Goal: Transaction & Acquisition: Purchase product/service

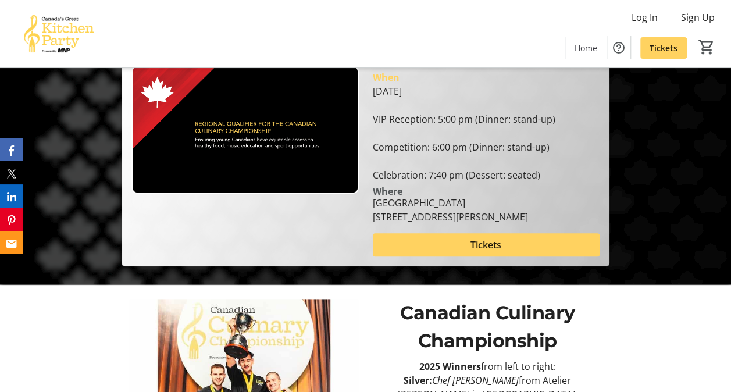
scroll to position [69, 0]
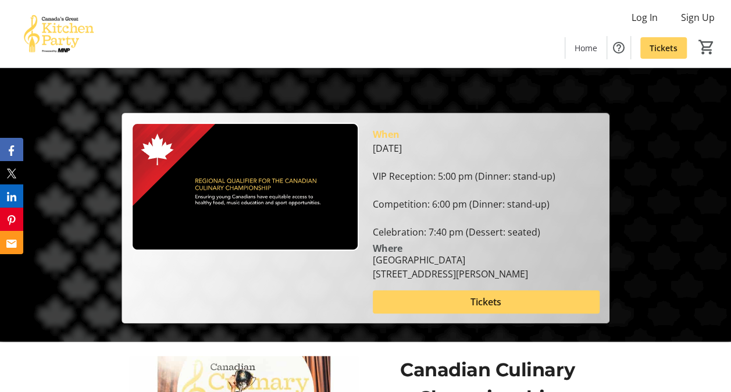
click at [423, 304] on span at bounding box center [486, 302] width 227 height 28
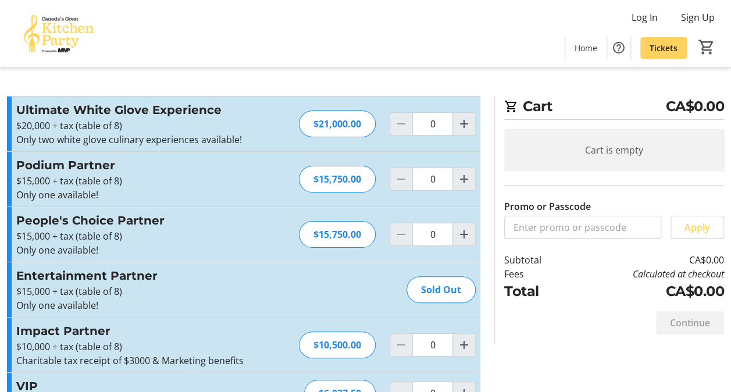
scroll to position [158, 0]
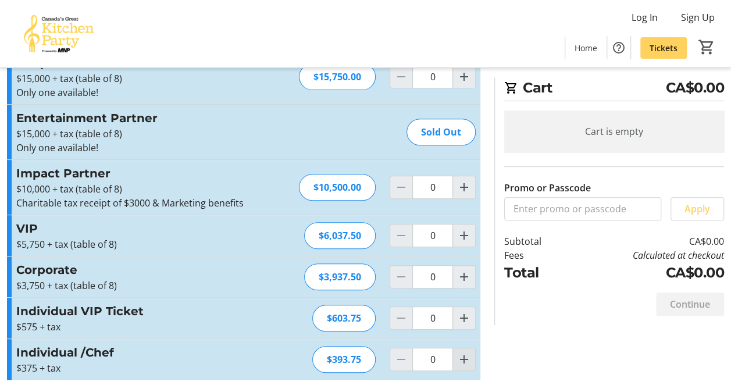
click at [465, 368] on span "Increment by one" at bounding box center [464, 359] width 22 height 22
type input "1"
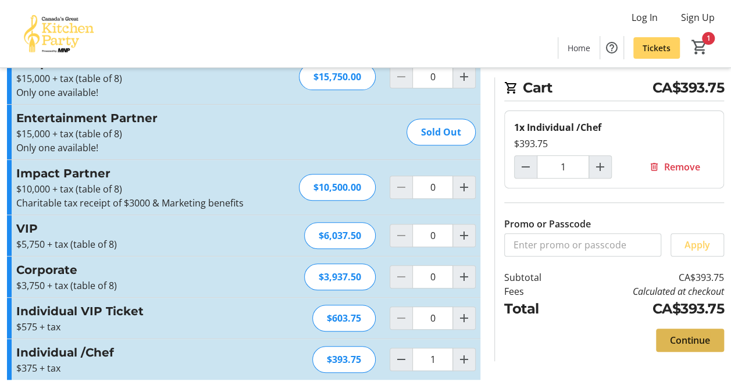
click at [671, 330] on span at bounding box center [690, 340] width 68 height 28
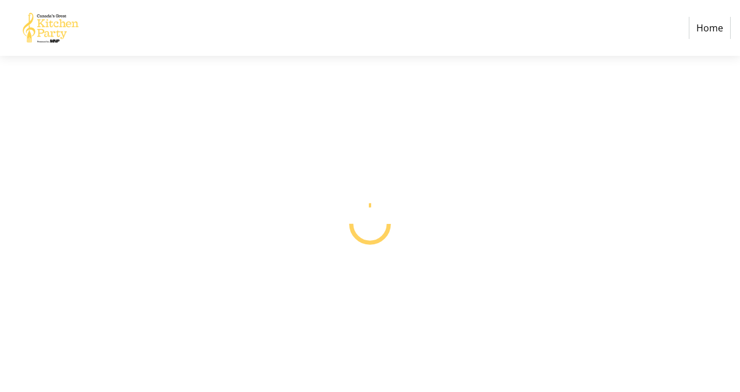
select select "CA"
